Goal: Information Seeking & Learning: Check status

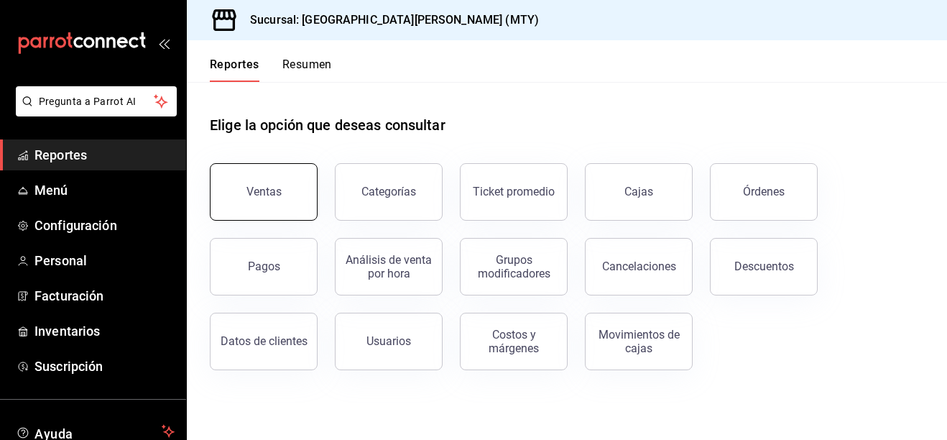
click at [288, 188] on button "Ventas" at bounding box center [264, 192] width 108 height 58
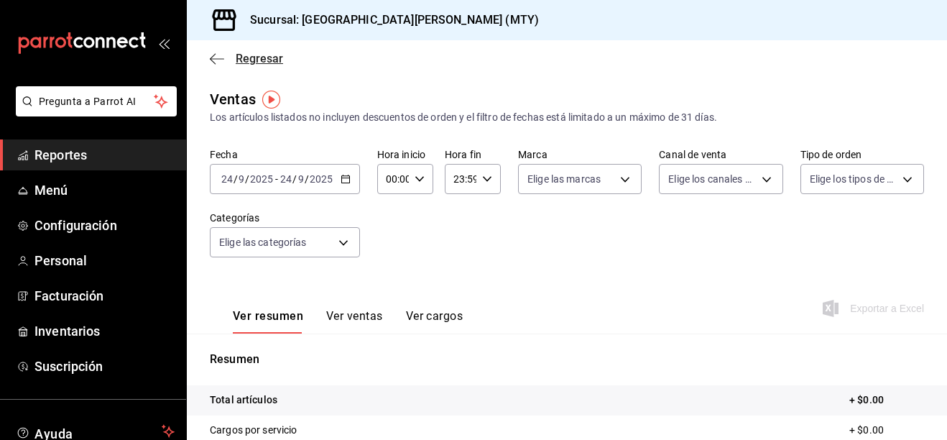
click at [241, 53] on span "Regresar" at bounding box center [259, 59] width 47 height 14
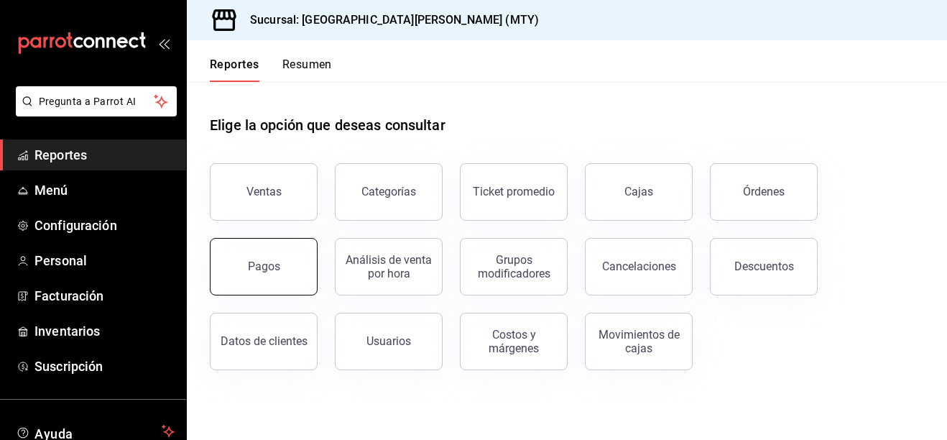
click at [266, 277] on button "Pagos" at bounding box center [264, 267] width 108 height 58
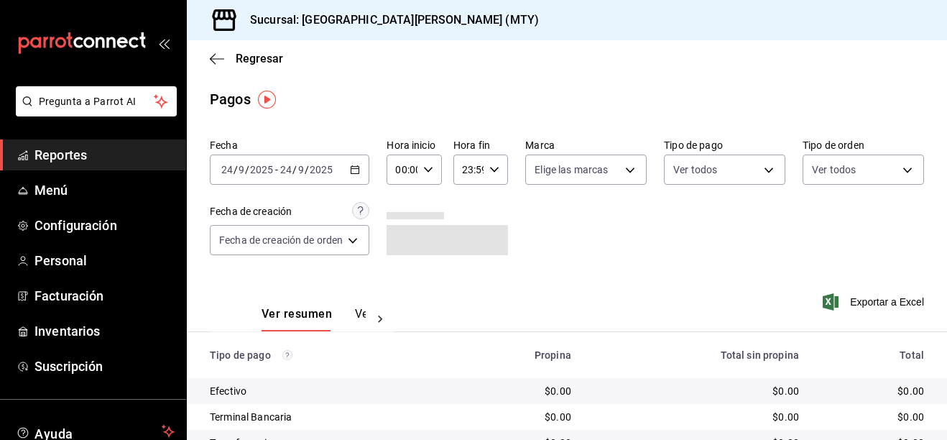
click at [359, 173] on icon "button" at bounding box center [355, 170] width 10 height 10
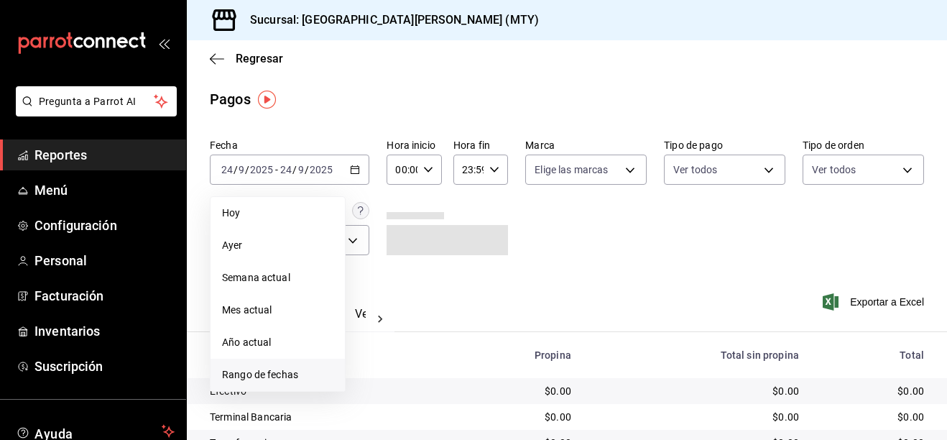
click at [240, 377] on span "Rango de fechas" at bounding box center [277, 374] width 111 height 15
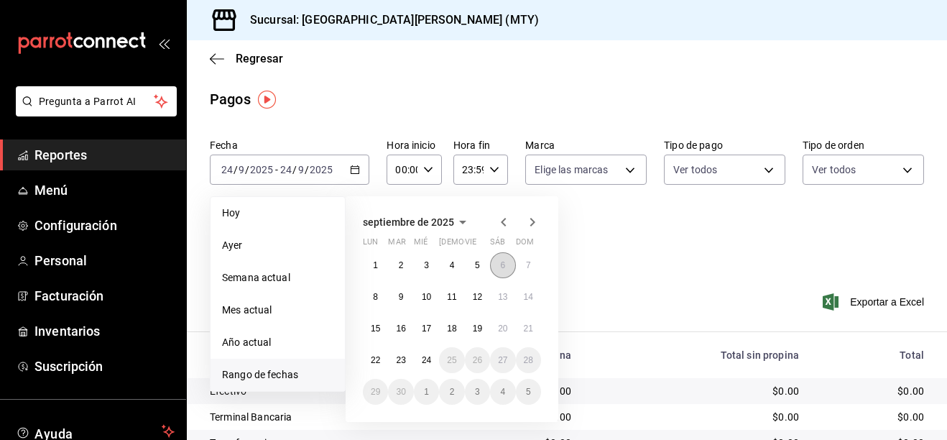
click at [508, 267] on button "6" at bounding box center [502, 265] width 25 height 26
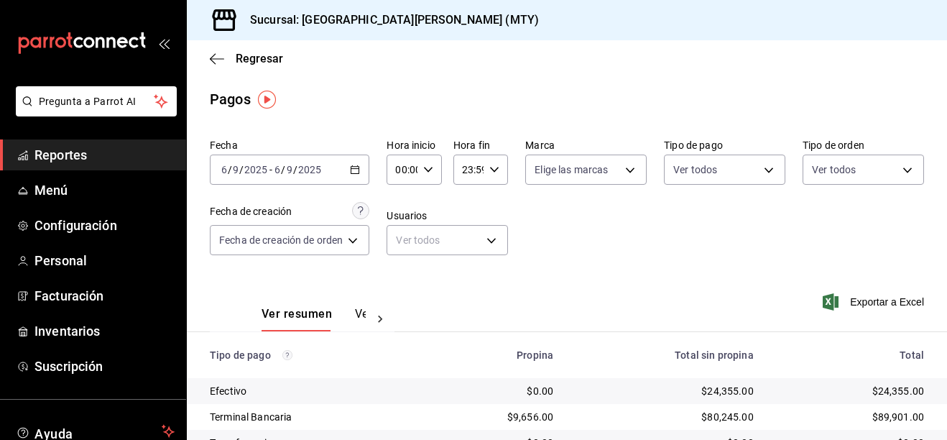
click at [361, 177] on div "[DATE] [DATE] - [DATE] [DATE]" at bounding box center [290, 170] width 160 height 30
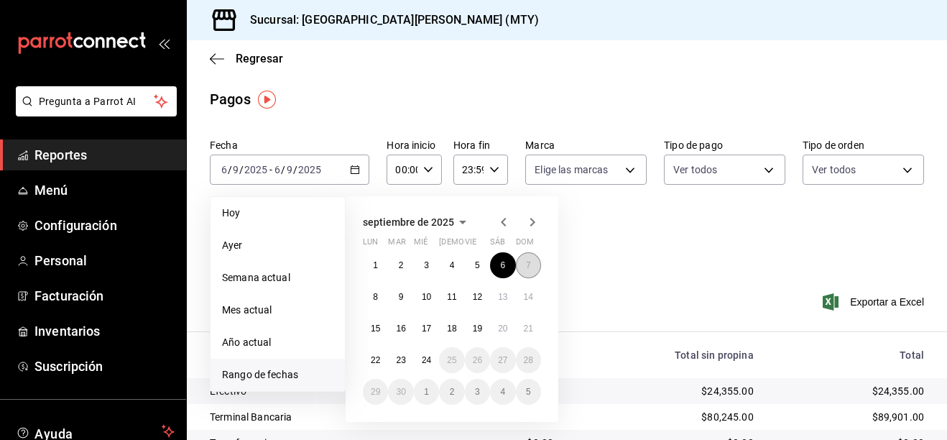
click at [527, 261] on abbr "7" at bounding box center [528, 265] width 5 height 10
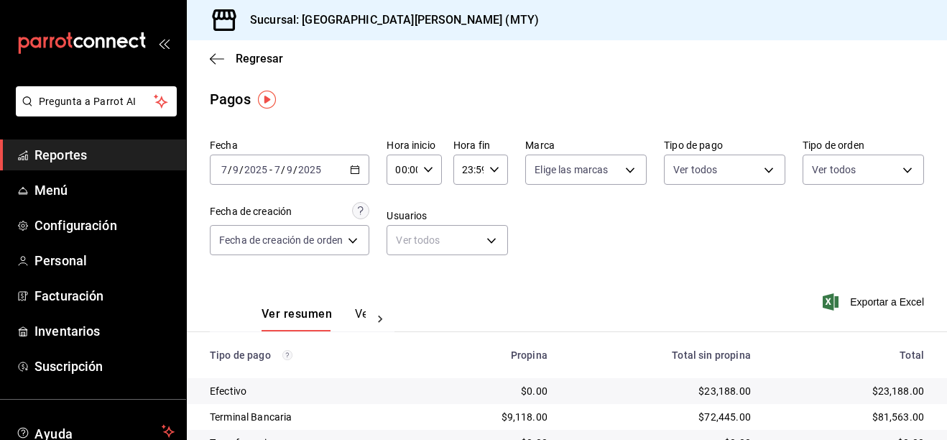
click at [351, 172] on div "[DATE] [DATE] - [DATE] [DATE]" at bounding box center [290, 170] width 160 height 30
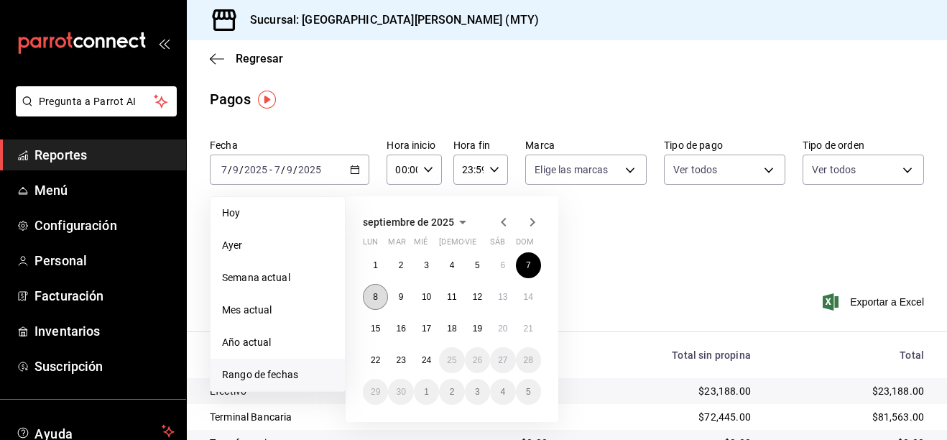
click at [376, 293] on abbr "8" at bounding box center [375, 297] width 5 height 10
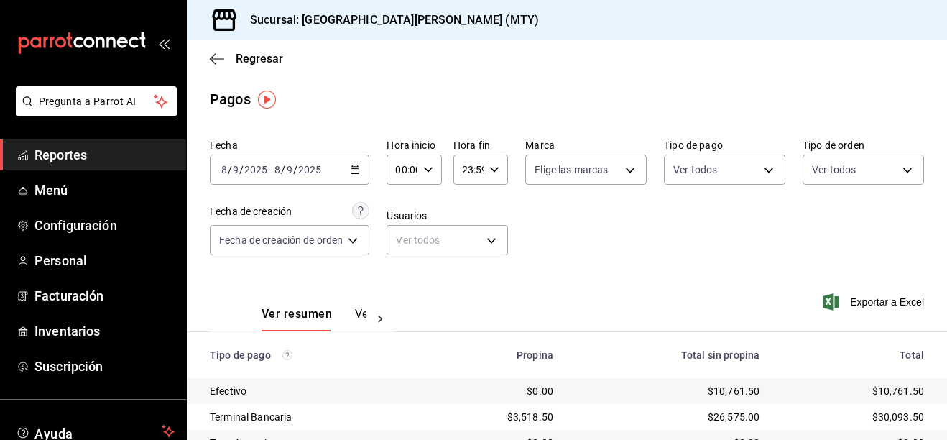
click at [362, 171] on div "[DATE] [DATE] - [DATE] [DATE]" at bounding box center [290, 170] width 160 height 30
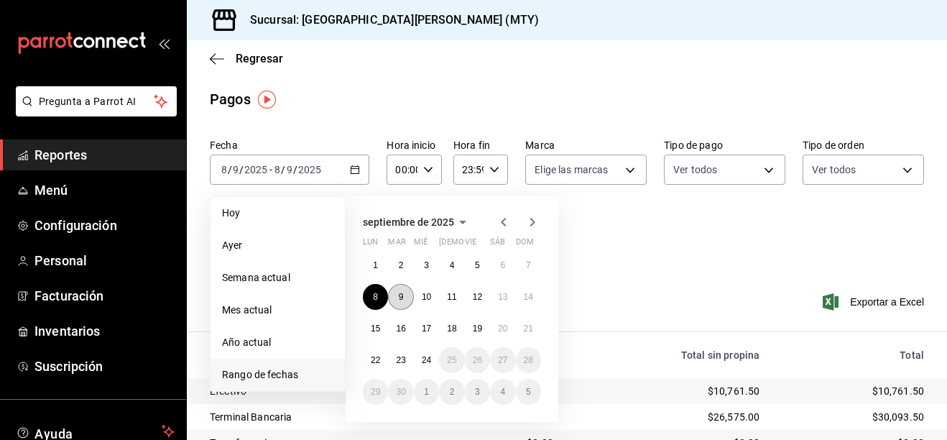
click at [400, 300] on abbr "9" at bounding box center [401, 297] width 5 height 10
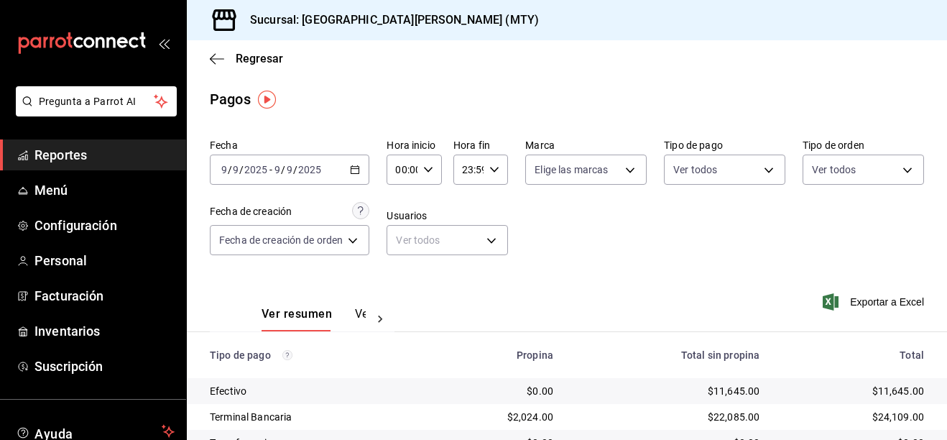
click at [357, 173] on icon "button" at bounding box center [355, 170] width 10 height 10
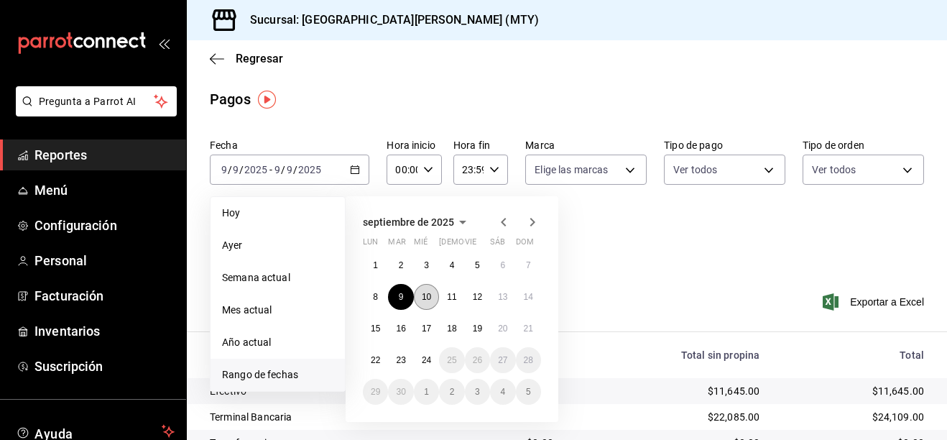
click at [426, 298] on abbr "10" at bounding box center [426, 297] width 9 height 10
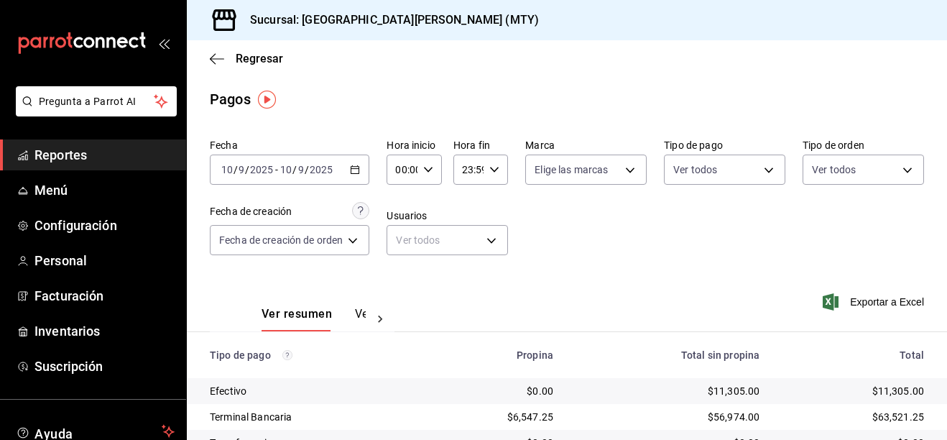
click at [358, 170] on icon "button" at bounding box center [355, 170] width 10 height 10
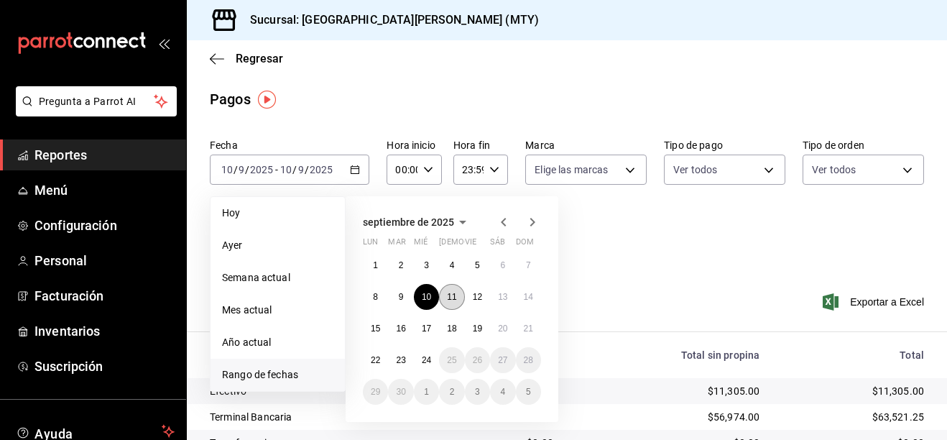
click at [452, 300] on abbr "11" at bounding box center [451, 297] width 9 height 10
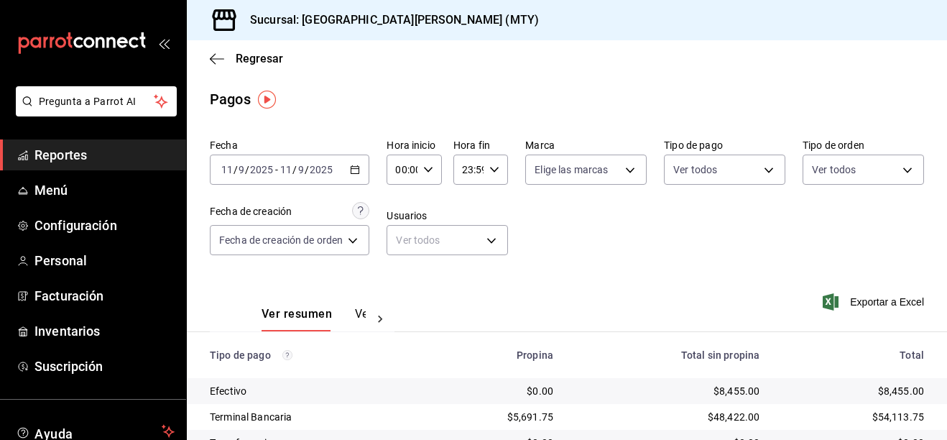
click at [359, 171] on icon "button" at bounding box center [355, 170] width 10 height 10
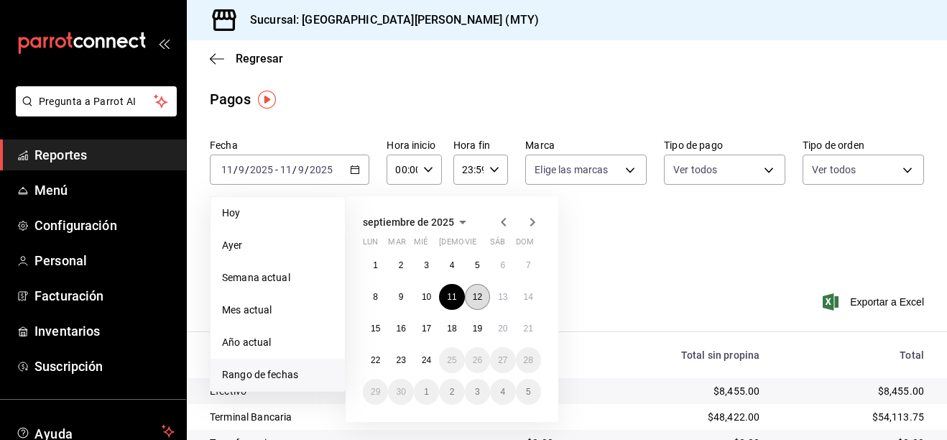
click at [478, 298] on abbr "12" at bounding box center [477, 297] width 9 height 10
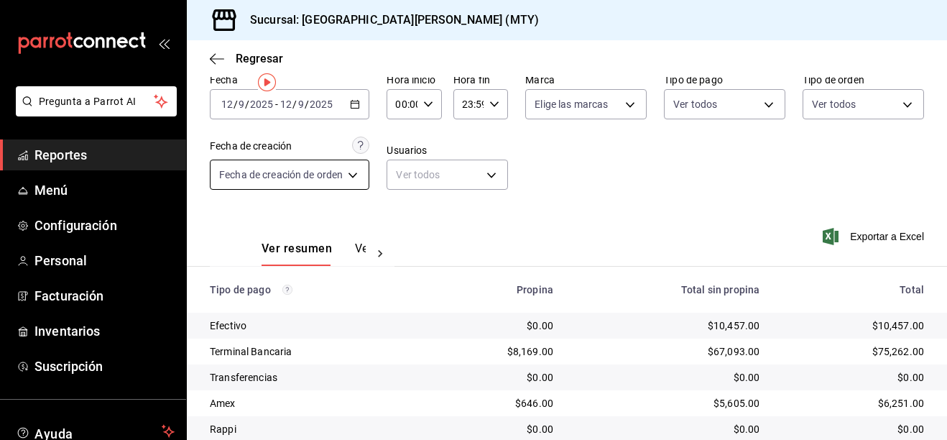
scroll to position [72, 0]
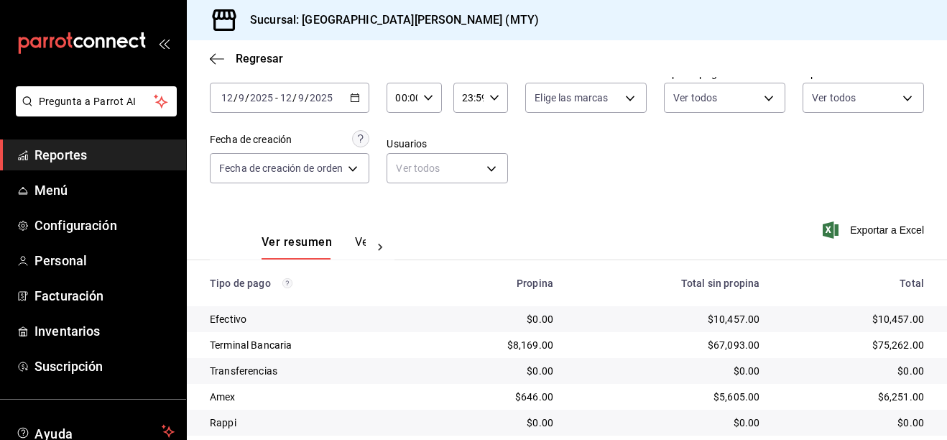
click at [360, 103] on div "[DATE] [DATE] - [DATE] [DATE]" at bounding box center [290, 98] width 160 height 30
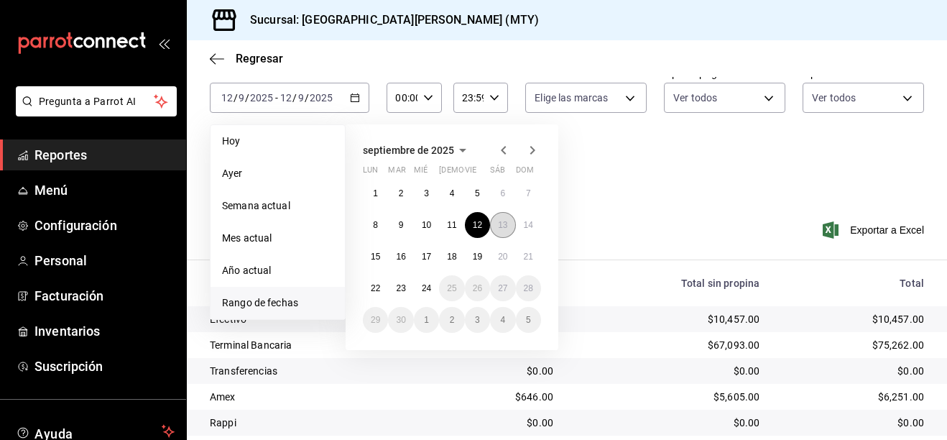
click at [502, 226] on abbr "13" at bounding box center [502, 225] width 9 height 10
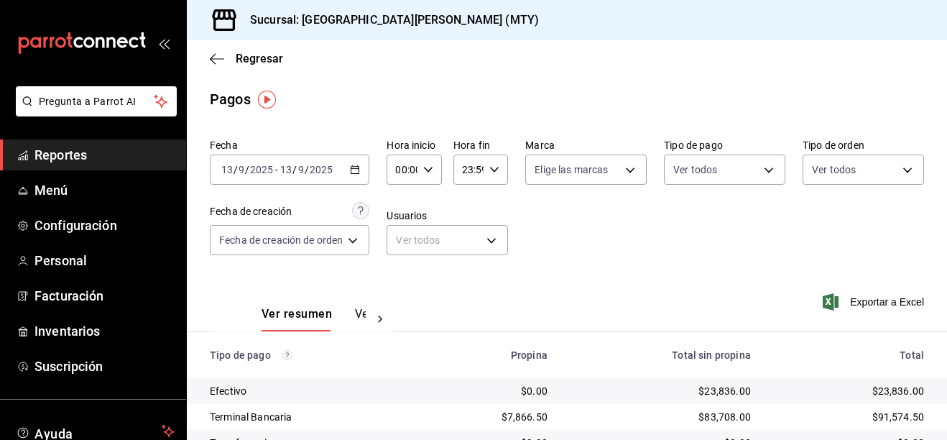
click at [360, 173] on icon "button" at bounding box center [355, 170] width 10 height 10
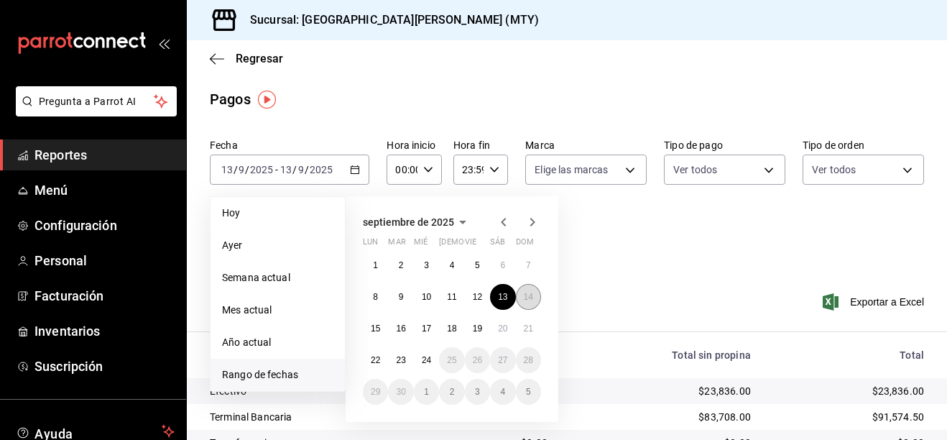
click at [528, 305] on button "14" at bounding box center [528, 297] width 25 height 26
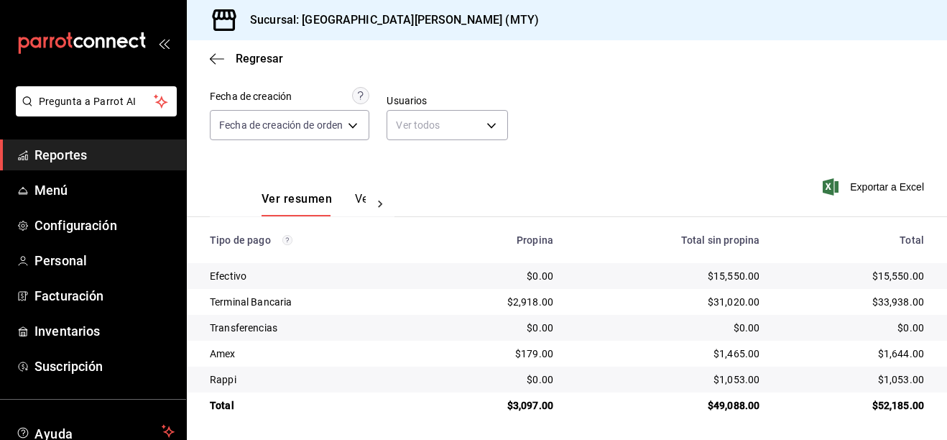
scroll to position [117, 0]
